Goal: Information Seeking & Learning: Learn about a topic

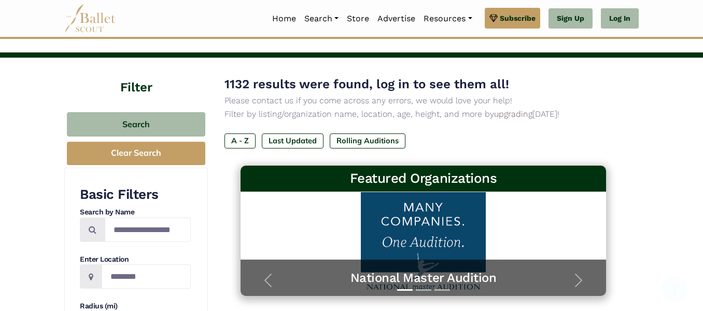
scroll to position [85, 0]
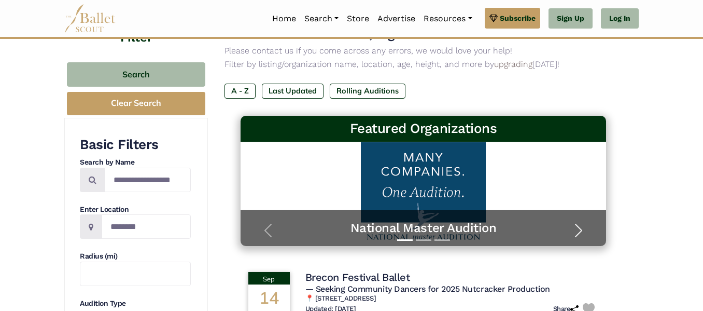
click at [580, 225] on span "button" at bounding box center [579, 230] width 17 height 17
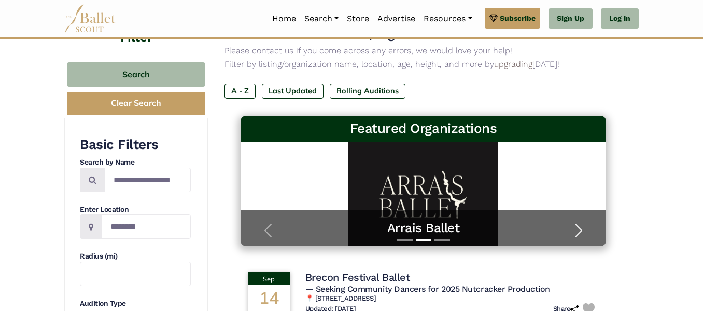
click at [575, 227] on span "button" at bounding box center [579, 230] width 17 height 17
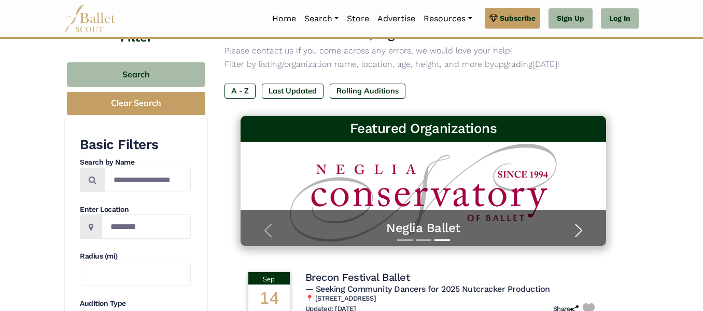
click at [579, 226] on span "button" at bounding box center [579, 230] width 17 height 17
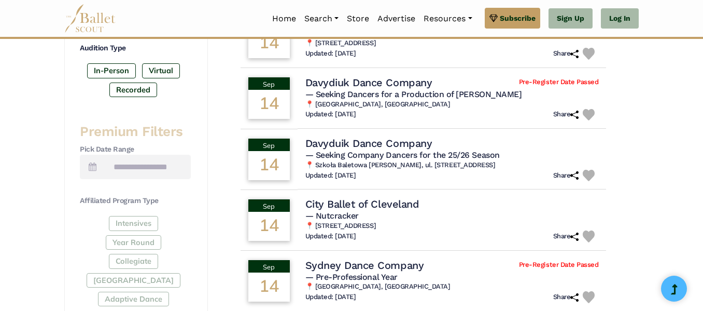
scroll to position [801, 0]
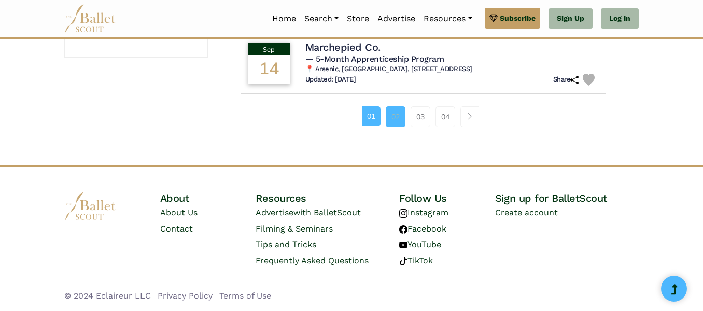
click at [394, 119] on link "02" at bounding box center [396, 116] width 20 height 21
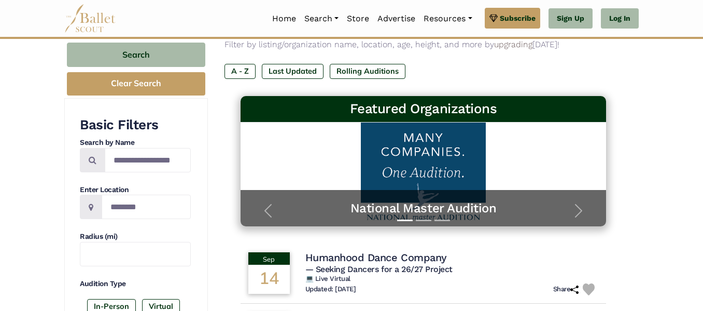
scroll to position [107, 0]
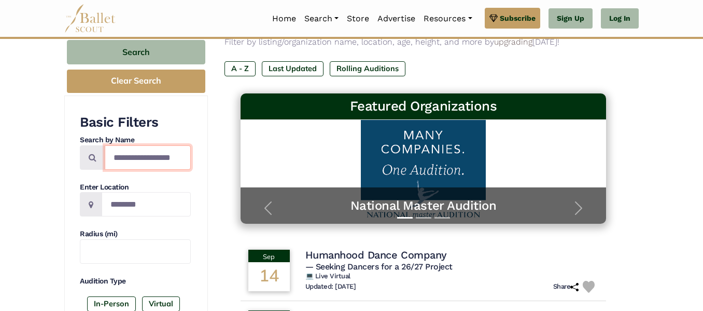
click at [133, 157] on input "Search by names..." at bounding box center [148, 157] width 86 height 24
type input "********"
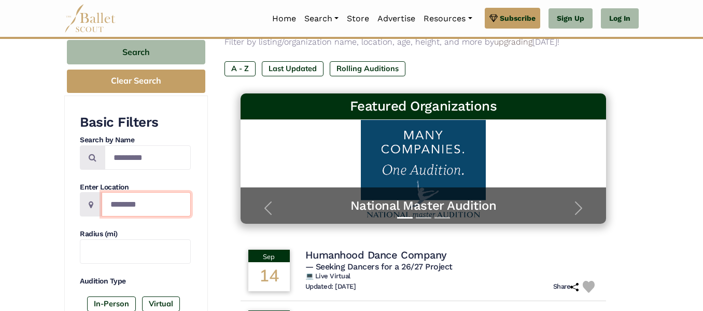
click at [151, 193] on input "Location" at bounding box center [146, 204] width 89 height 24
type input "*"
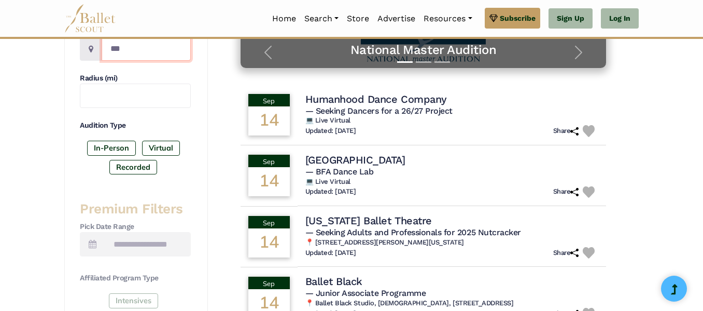
scroll to position [261, 0]
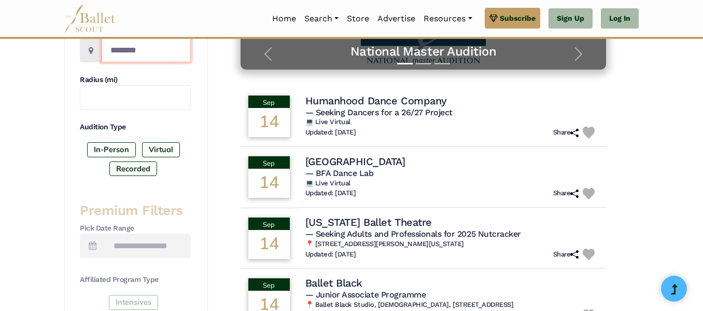
type input "*********"
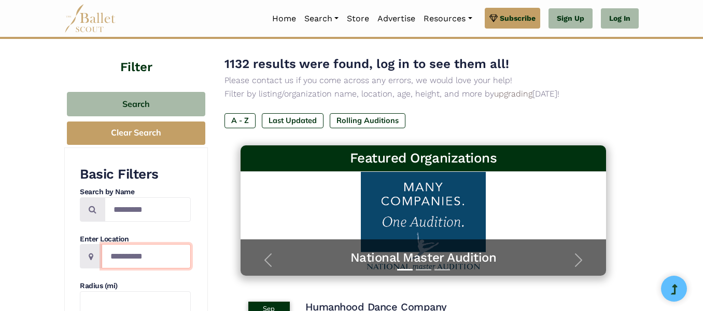
scroll to position [51, 0]
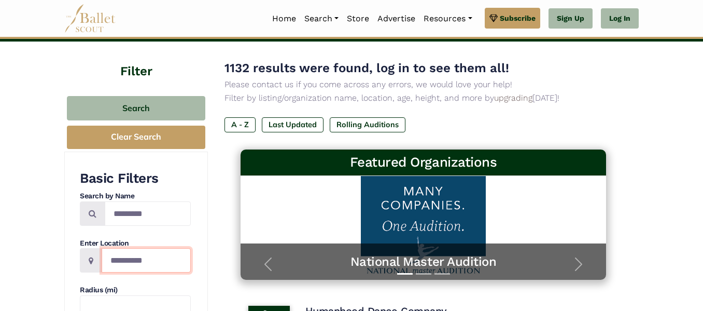
type input "*********"
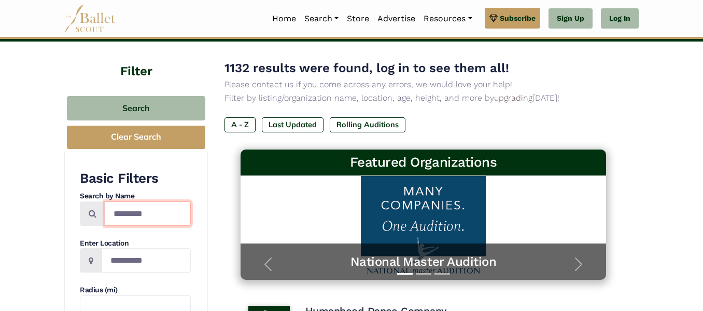
click at [174, 212] on input "********" at bounding box center [148, 213] width 86 height 24
type input "*"
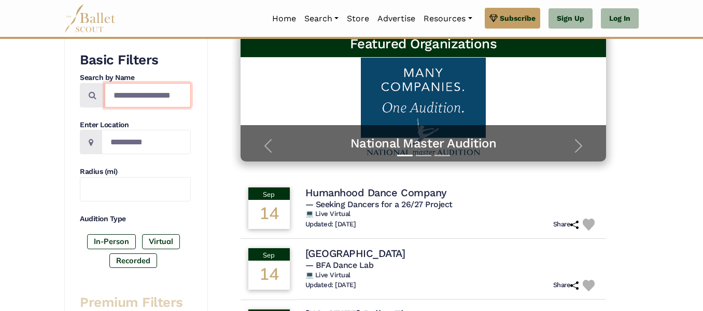
scroll to position [175, 0]
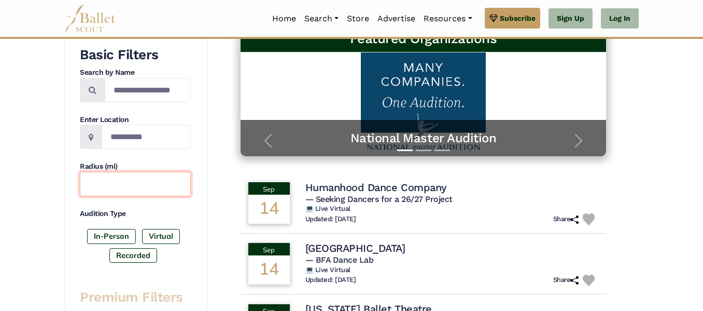
click at [106, 187] on input "text" at bounding box center [135, 184] width 111 height 24
type input "*"
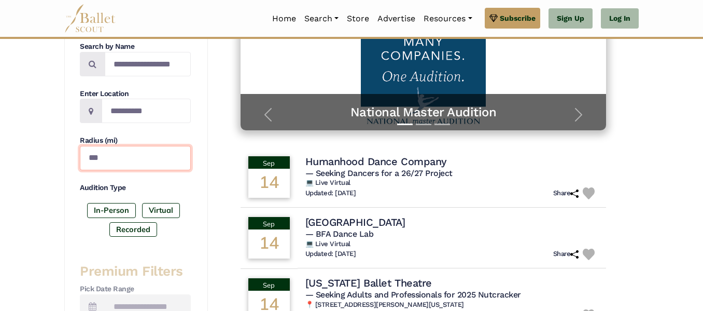
scroll to position [202, 0]
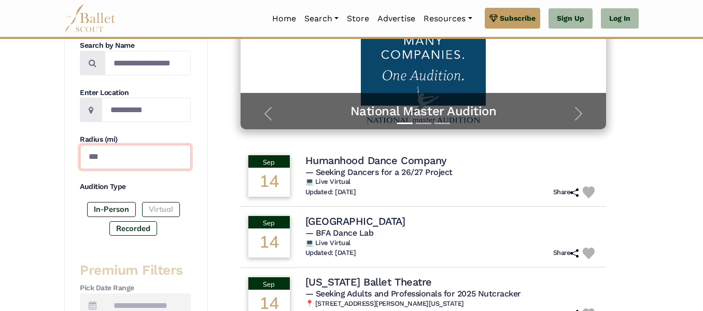
type input "***"
click at [161, 209] on label "Virtual" at bounding box center [161, 209] width 38 height 15
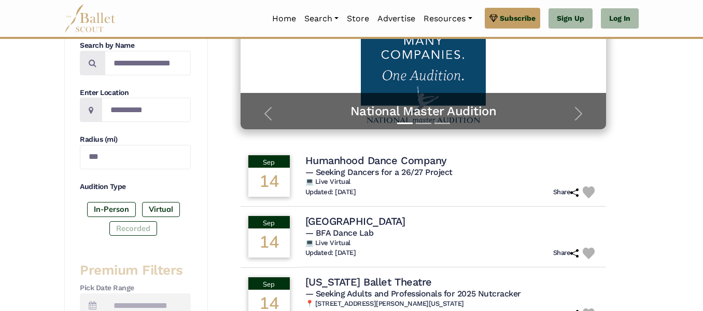
click at [142, 224] on label "Recorded" at bounding box center [133, 228] width 48 height 15
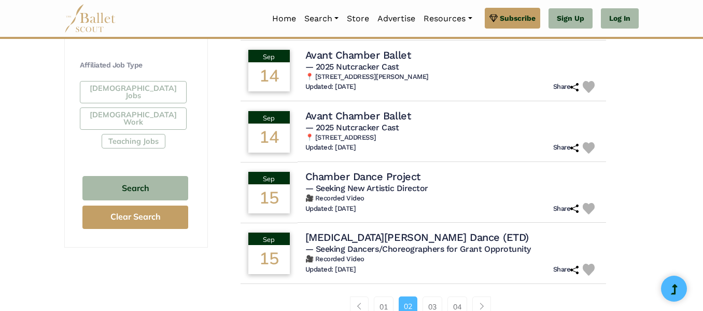
scroll to position [622, 0]
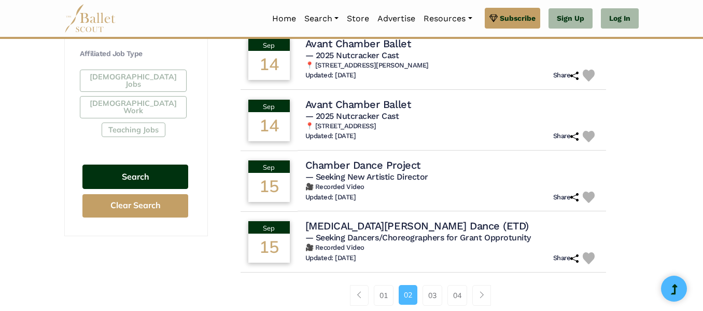
click at [155, 164] on button "Search" at bounding box center [135, 176] width 106 height 24
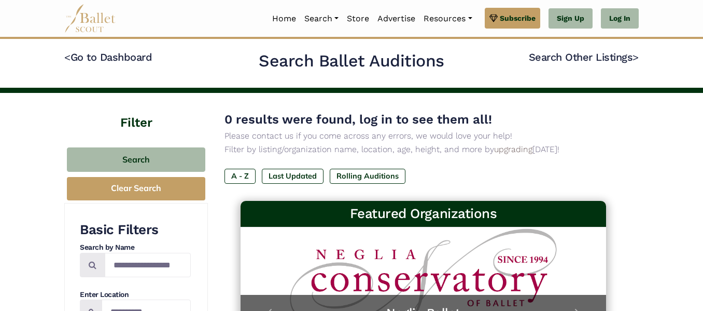
scroll to position [208, 0]
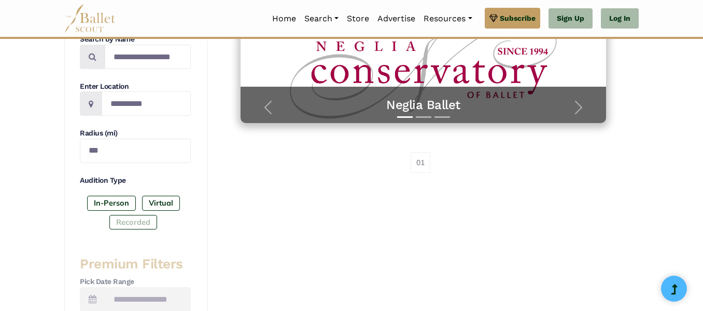
click at [132, 218] on label "Recorded" at bounding box center [133, 222] width 48 height 15
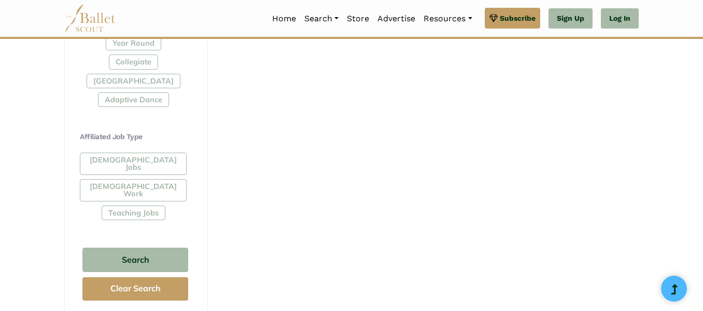
scroll to position [541, 0]
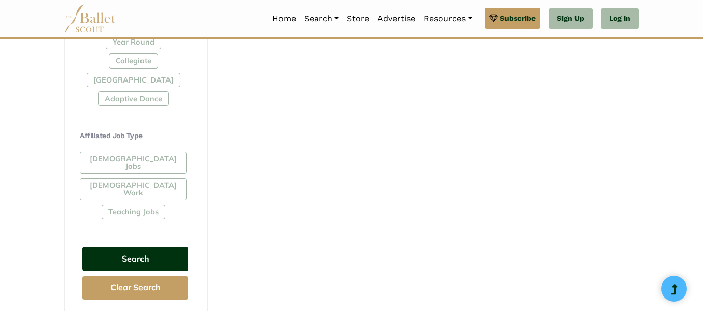
click at [141, 250] on button "Search" at bounding box center [135, 258] width 106 height 24
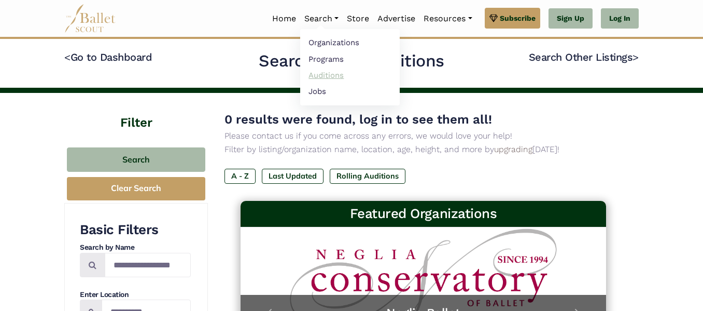
click at [330, 69] on link "Auditions" at bounding box center [350, 75] width 100 height 16
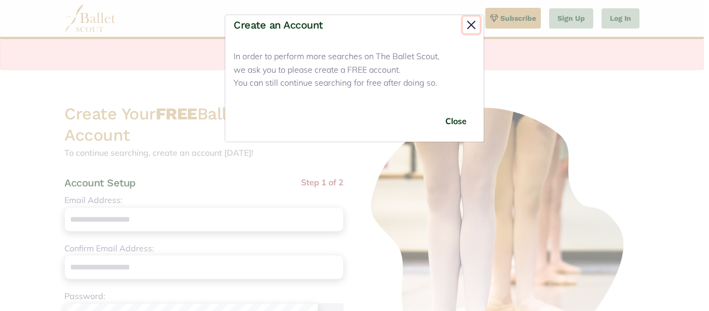
click at [469, 24] on button "Close" at bounding box center [471, 25] width 17 height 17
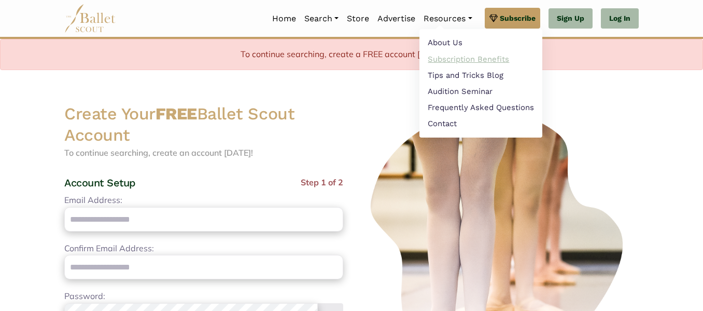
click at [452, 61] on link "Subscription Benefits" at bounding box center [481, 59] width 123 height 16
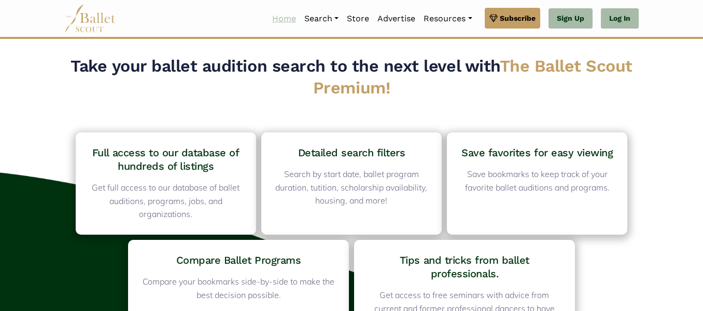
click at [280, 21] on link "Home" at bounding box center [284, 19] width 32 height 22
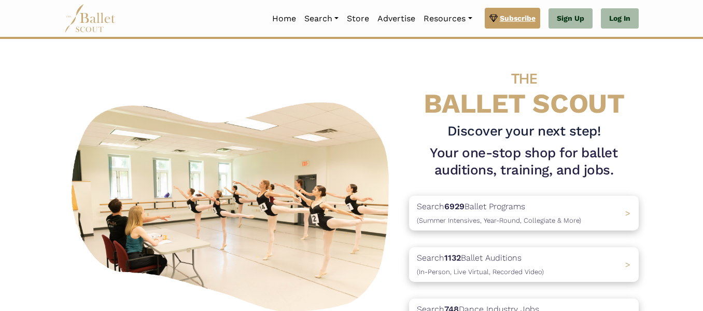
click at [510, 15] on span "Subscribe" at bounding box center [518, 17] width 36 height 11
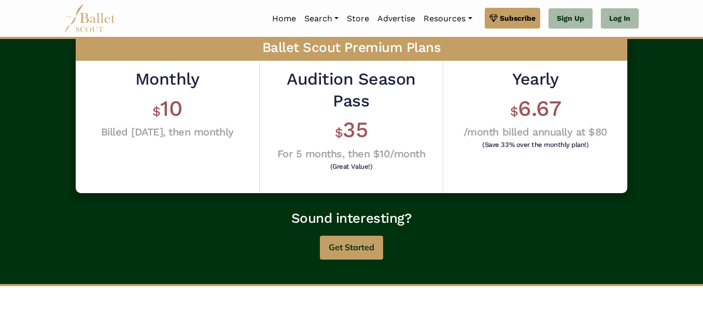
scroll to position [326, 0]
